Goal: Information Seeking & Learning: Compare options

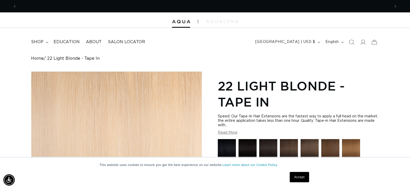
scroll to position [0, 373]
click at [294, 175] on link "Accept" at bounding box center [299, 177] width 19 height 10
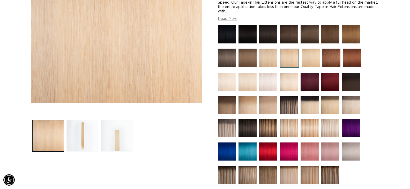
scroll to position [0, 0]
click at [307, 62] on img at bounding box center [311, 58] width 18 height 18
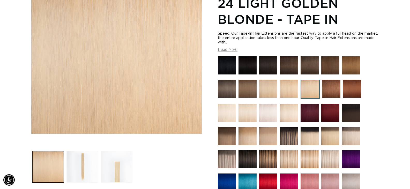
scroll to position [0, 747]
click at [231, 114] on img at bounding box center [227, 113] width 18 height 18
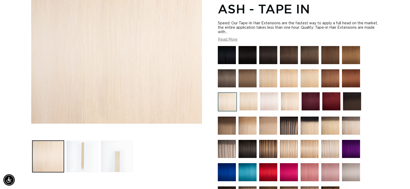
scroll to position [0, 747]
click at [245, 102] on img at bounding box center [249, 101] width 18 height 18
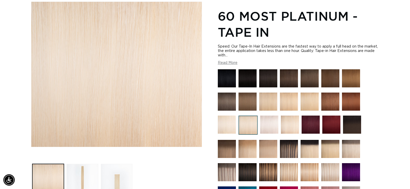
scroll to position [72, 0]
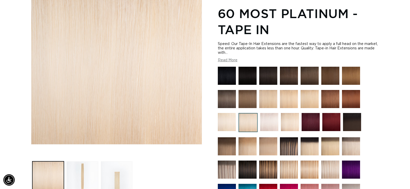
click at [266, 118] on img at bounding box center [269, 122] width 18 height 18
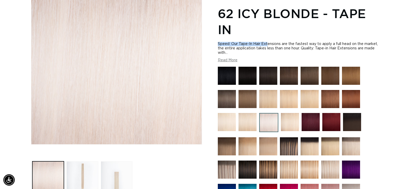
scroll to position [0, 747]
click at [231, 127] on img at bounding box center [227, 122] width 18 height 18
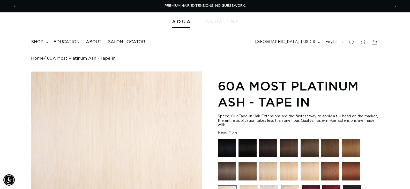
click at [379, 87] on h1 "60A Most Platinum Ash - Tape In" at bounding box center [298, 94] width 161 height 32
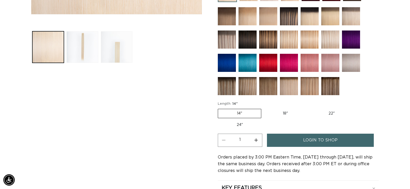
scroll to position [207, 0]
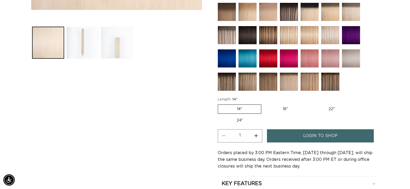
click at [332, 112] on label "22" Variant sold out or unavailable" at bounding box center [332, 109] width 44 height 9
click at [310, 104] on input "22" Variant sold out or unavailable" at bounding box center [310, 104] width 0 height 0
radio input "true"
click at [141, 111] on div "Skip to product information Open media 1 in modal Open media 2 in modal Open me…" at bounding box center [116, 42] width 171 height 356
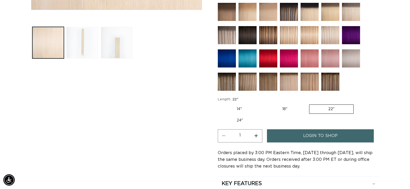
click at [93, 56] on button "Load image 2 in gallery view" at bounding box center [83, 43] width 32 height 32
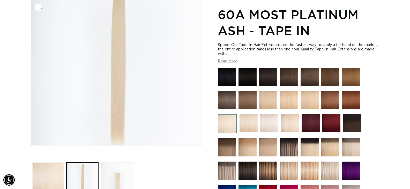
scroll to position [0, 747]
click at [132, 81] on img "Gallery Viewer" at bounding box center [116, 72] width 171 height 145
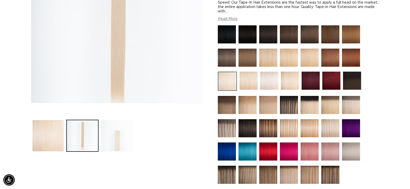
scroll to position [0, 0]
click at [113, 141] on button "Load image 3 in gallery view" at bounding box center [117, 136] width 32 height 32
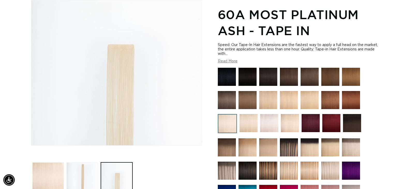
scroll to position [0, 373]
click at [396, 82] on div "Home 60A Most Platinum Ash - Tape In Image 3 is now available in gallery view S…" at bounding box center [205, 171] width 410 height 372
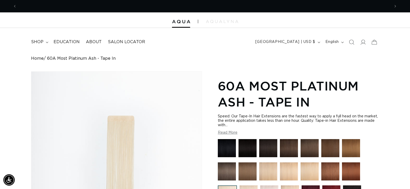
scroll to position [0, 0]
click at [370, 78] on h1 "60A Most Platinum Ash - Tape In" at bounding box center [298, 94] width 161 height 32
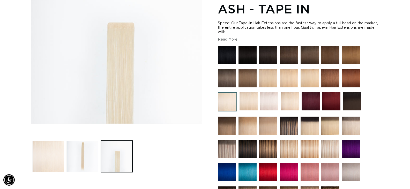
click at [56, 155] on button "Load image 1 in gallery view" at bounding box center [48, 157] width 32 height 32
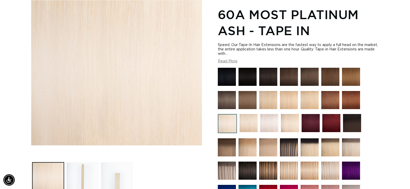
click at [395, 49] on div "Home 60A Most Platinum Ash - Tape In Image 1 is now available in gallery view S…" at bounding box center [205, 171] width 410 height 372
